Goal: Task Accomplishment & Management: Use online tool/utility

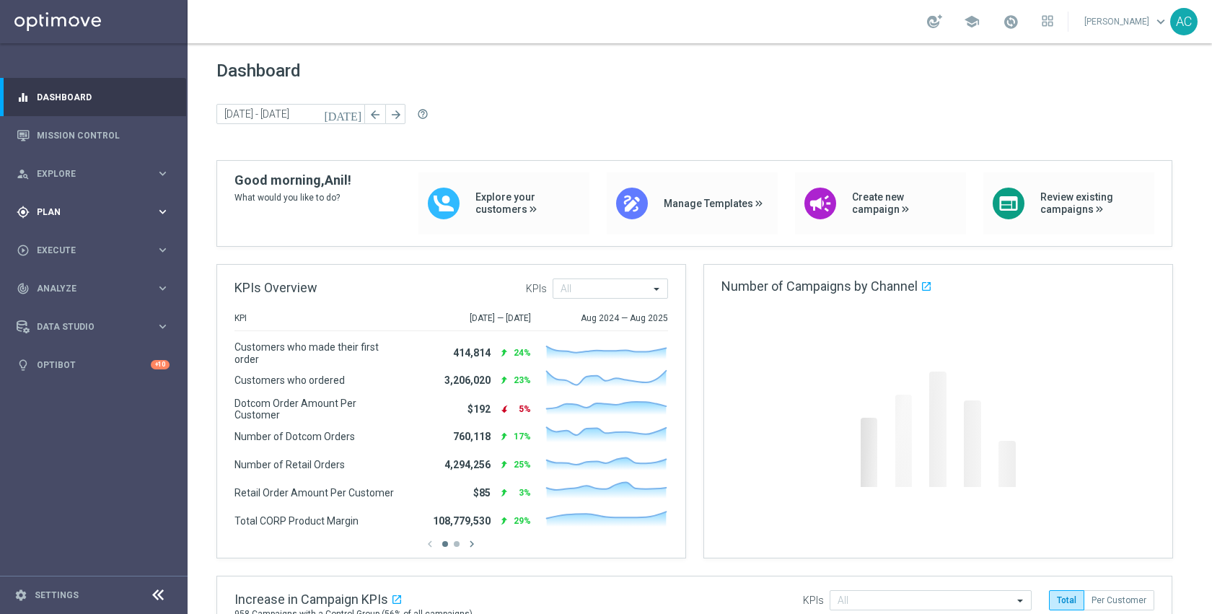
click at [61, 214] on span "Plan" at bounding box center [96, 212] width 119 height 9
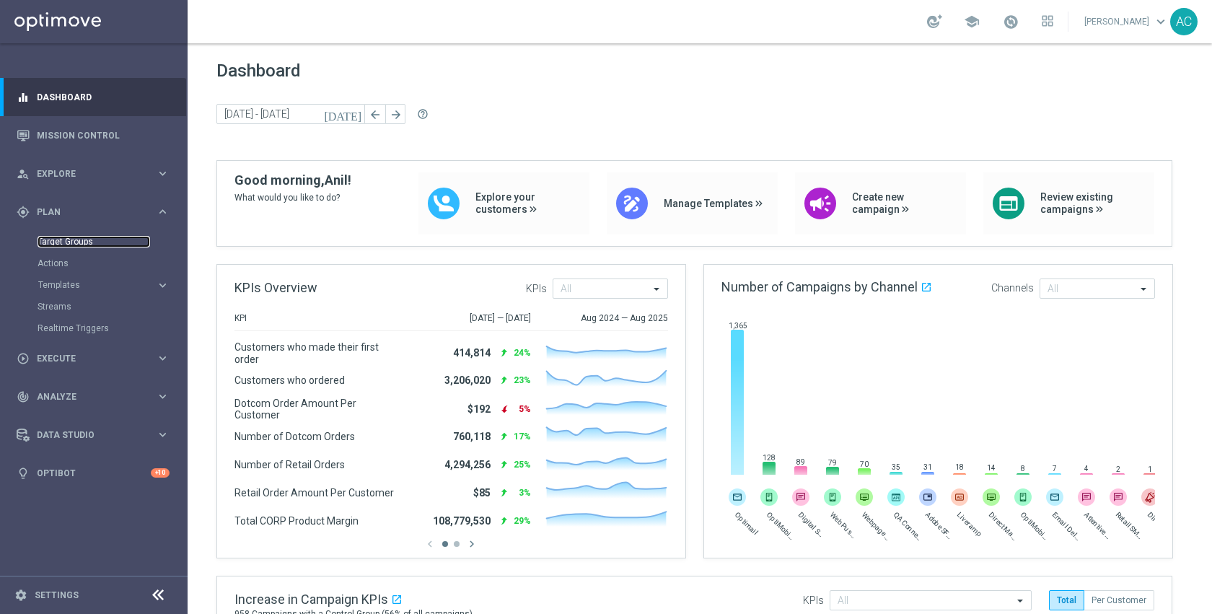
click at [69, 243] on link "Target Groups" at bounding box center [94, 242] width 113 height 12
